Goal: Find specific page/section: Find specific page/section

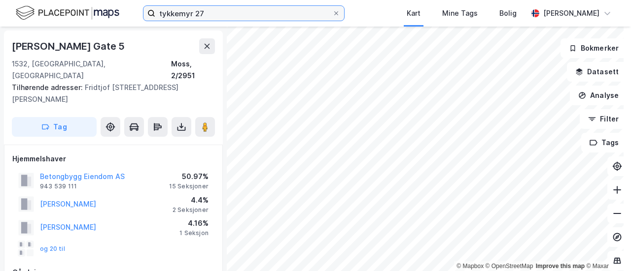
click at [214, 15] on input "tykkemyr 27" at bounding box center [243, 13] width 177 height 15
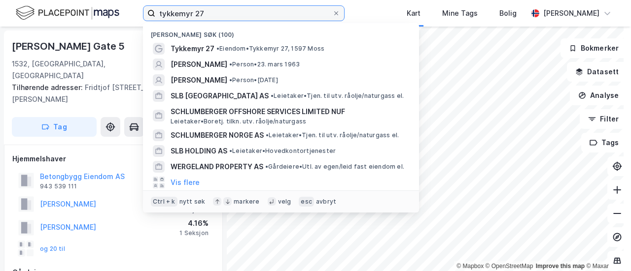
click at [214, 15] on input "tykkemyr 27" at bounding box center [243, 13] width 177 height 15
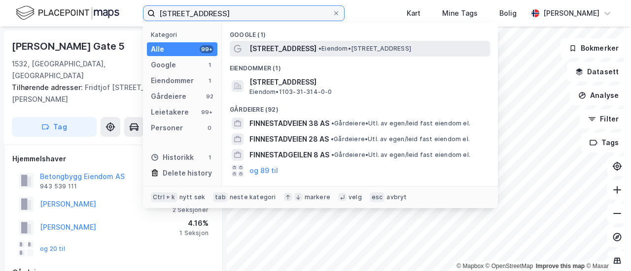
type input "[STREET_ADDRESS]"
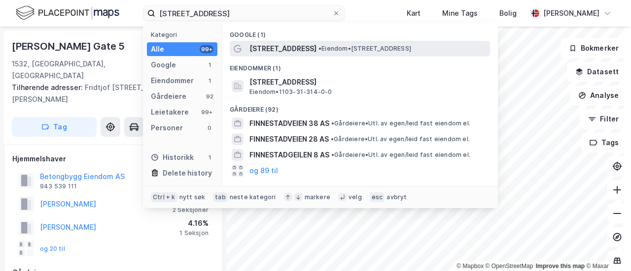
click at [301, 48] on span "[STREET_ADDRESS]" at bounding box center [282, 49] width 67 height 12
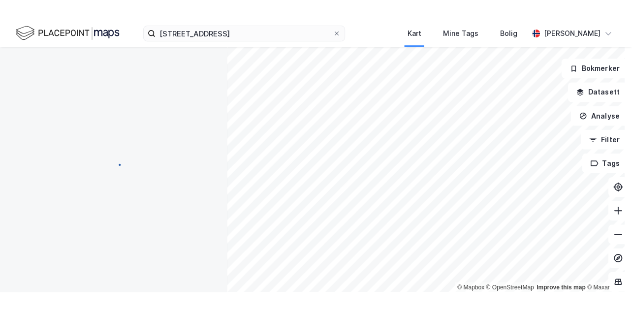
scroll to position [111, 0]
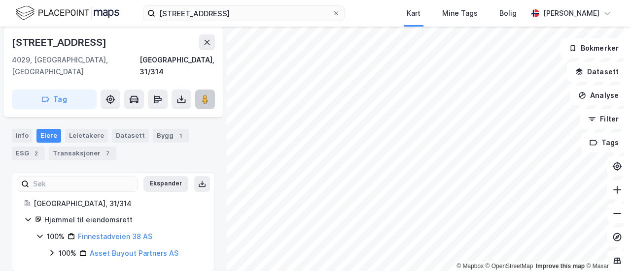
click at [204, 95] on image at bounding box center [205, 100] width 6 height 10
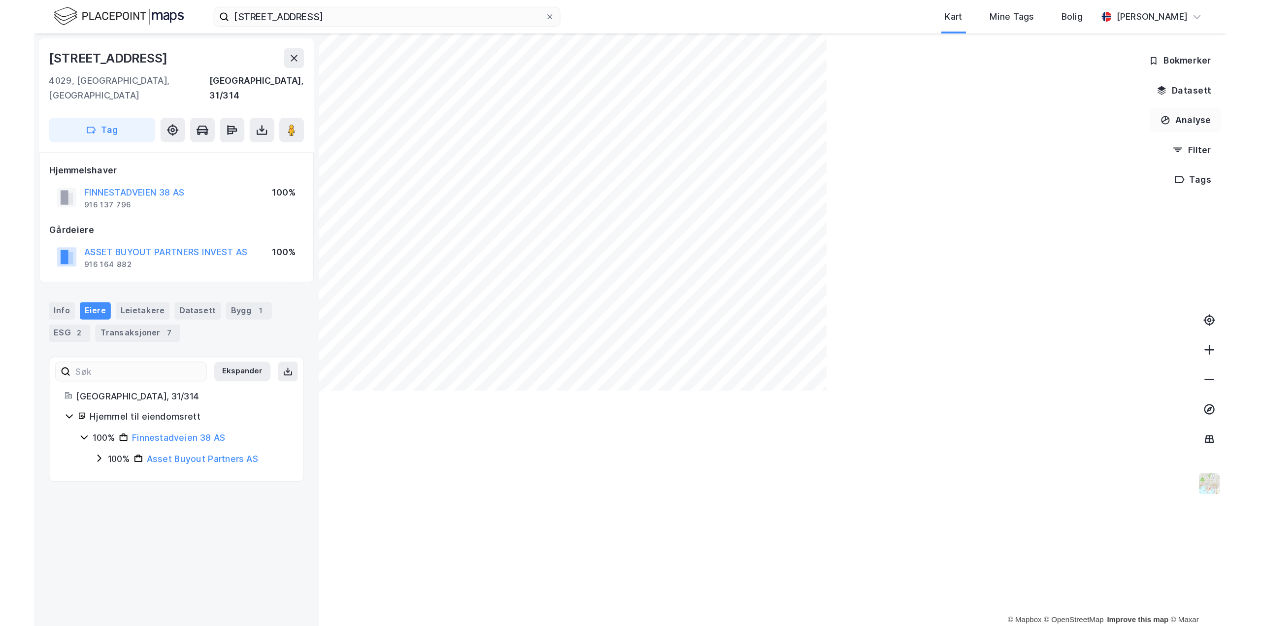
scroll to position [0, 0]
